Goal: Find specific page/section: Find specific page/section

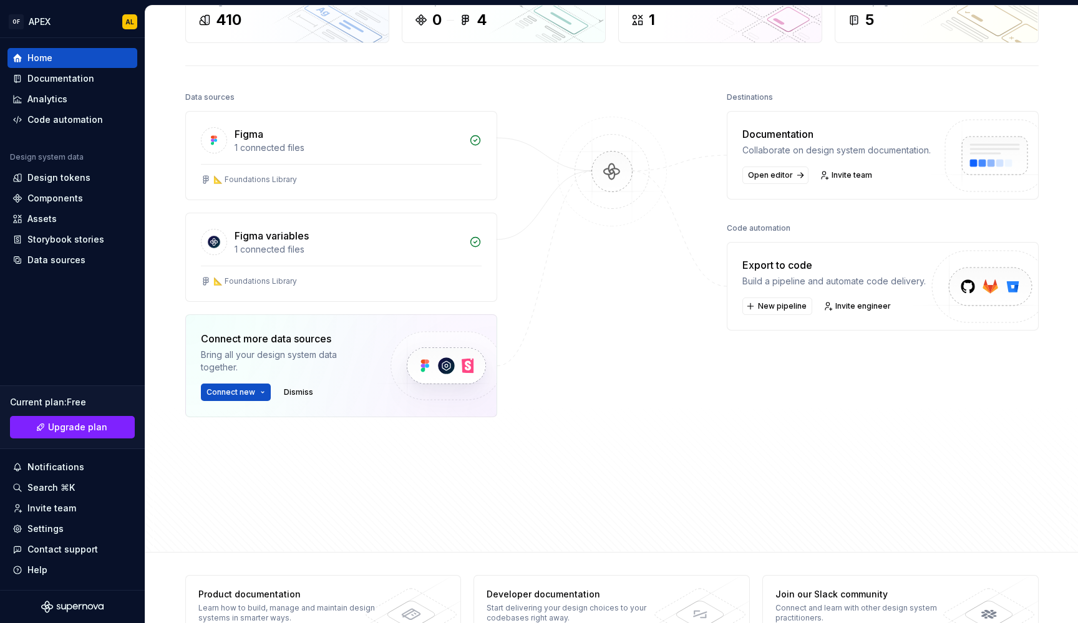
scroll to position [107, 0]
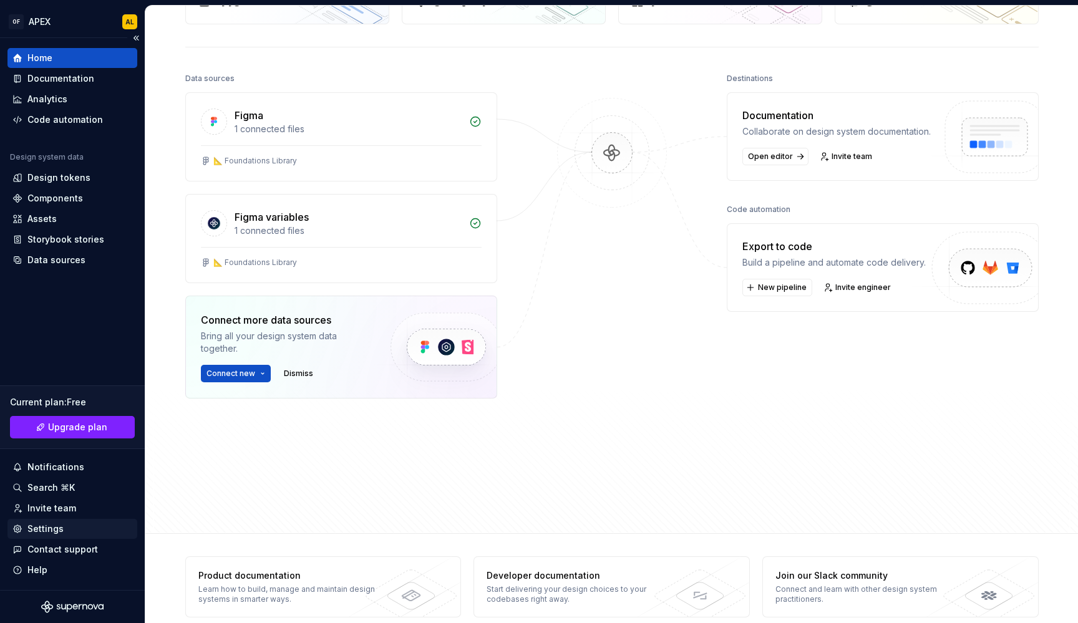
click at [97, 527] on div "Settings" at bounding box center [72, 529] width 120 height 12
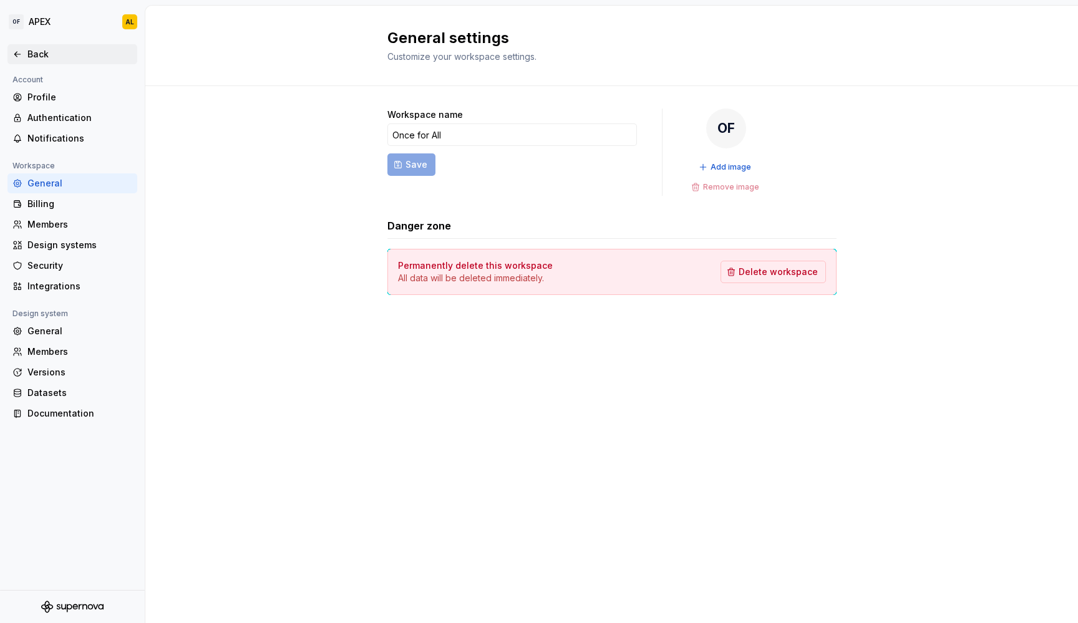
click at [66, 49] on div "Back" at bounding box center [79, 54] width 105 height 12
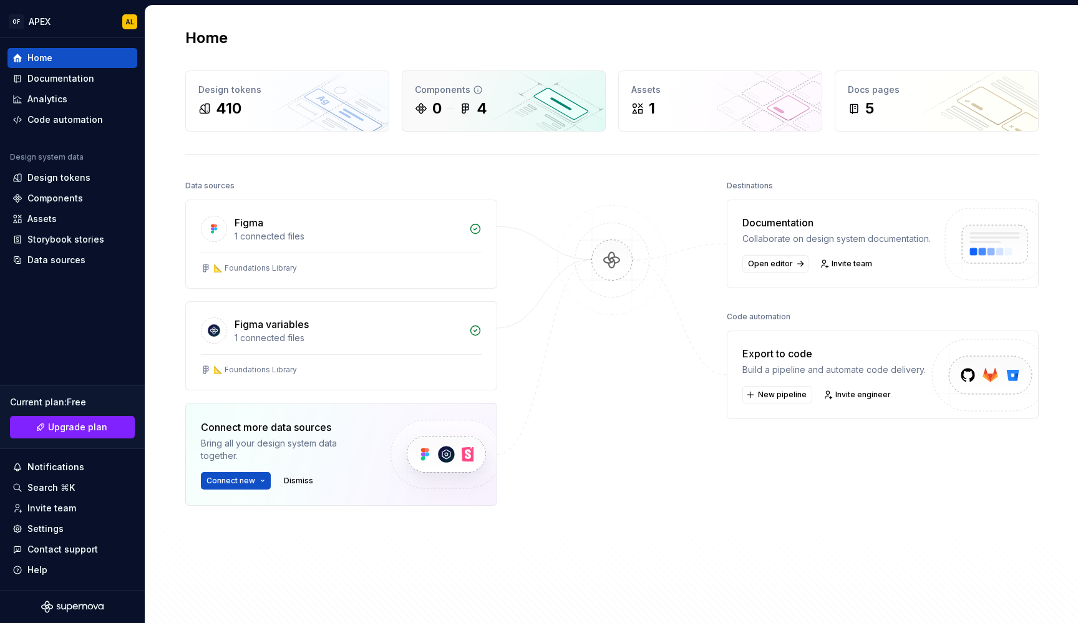
click at [497, 116] on div "0 4" at bounding box center [504, 109] width 178 height 20
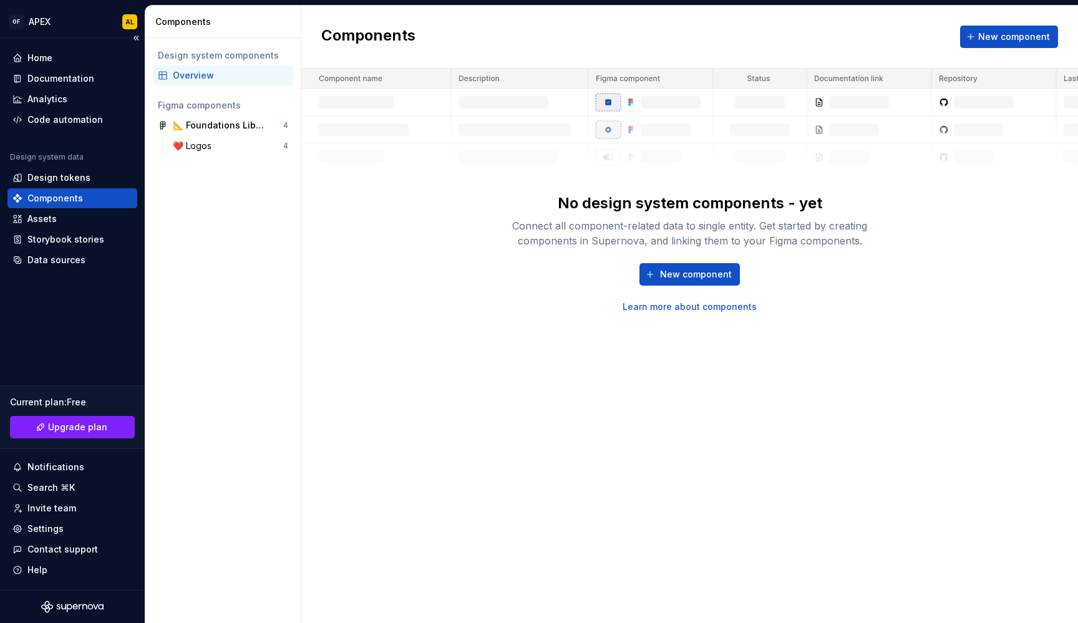
click at [88, 198] on div "Components" at bounding box center [72, 198] width 120 height 12
click at [197, 134] on div "📐 Foundations Library 4" at bounding box center [223, 125] width 140 height 20
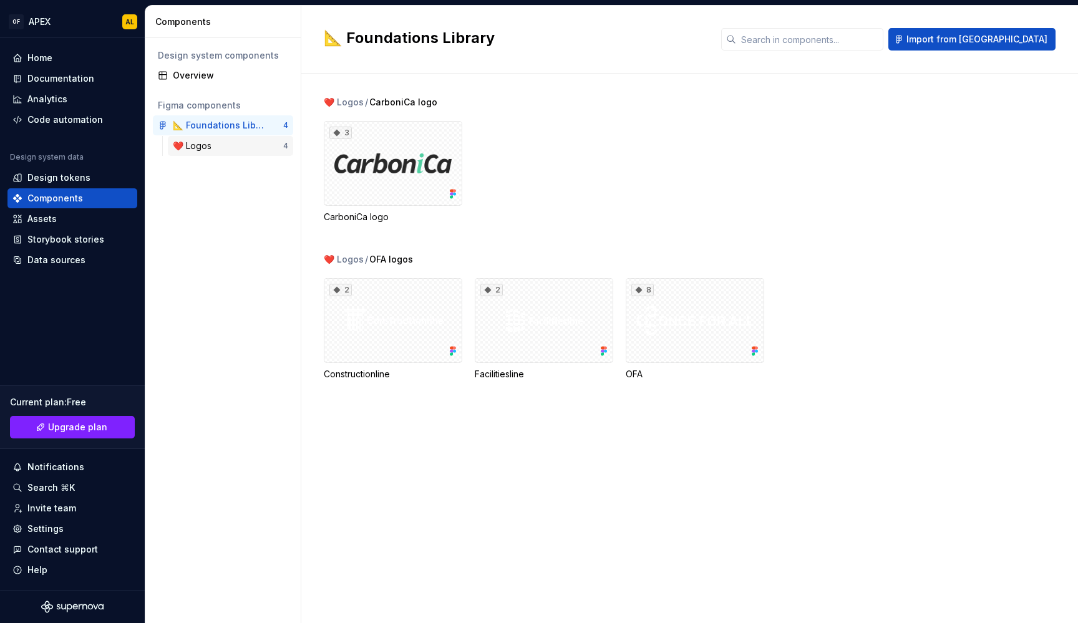
click at [198, 143] on div "❤️ Logos" at bounding box center [195, 146] width 44 height 12
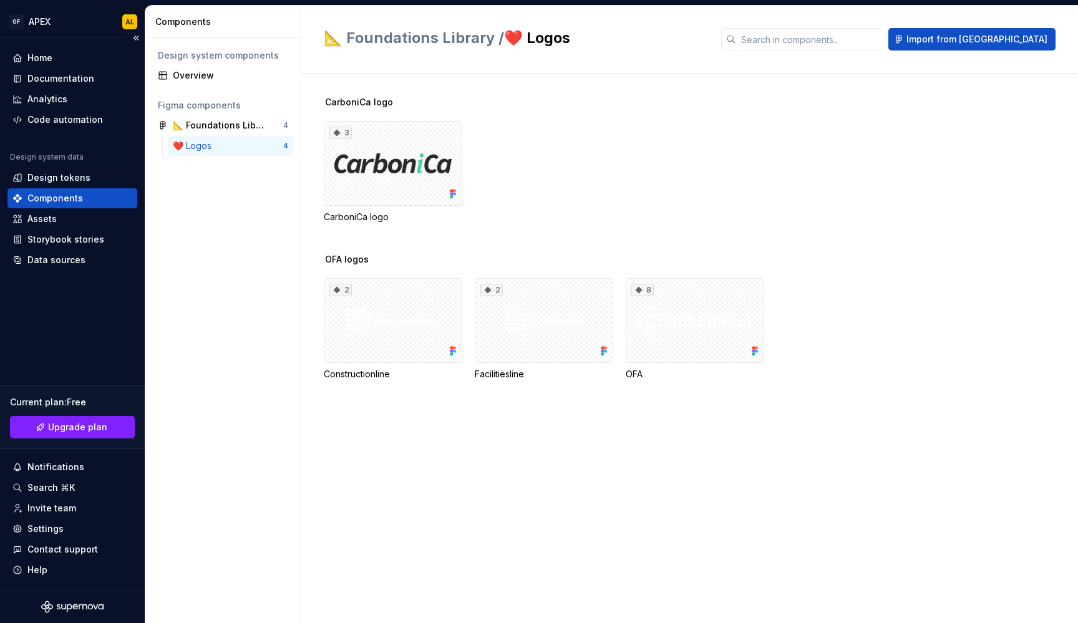
click at [119, 336] on div "Home Documentation Analytics Code automation Design system data Design tokens C…" at bounding box center [72, 314] width 145 height 552
